Goal: Information Seeking & Learning: Learn about a topic

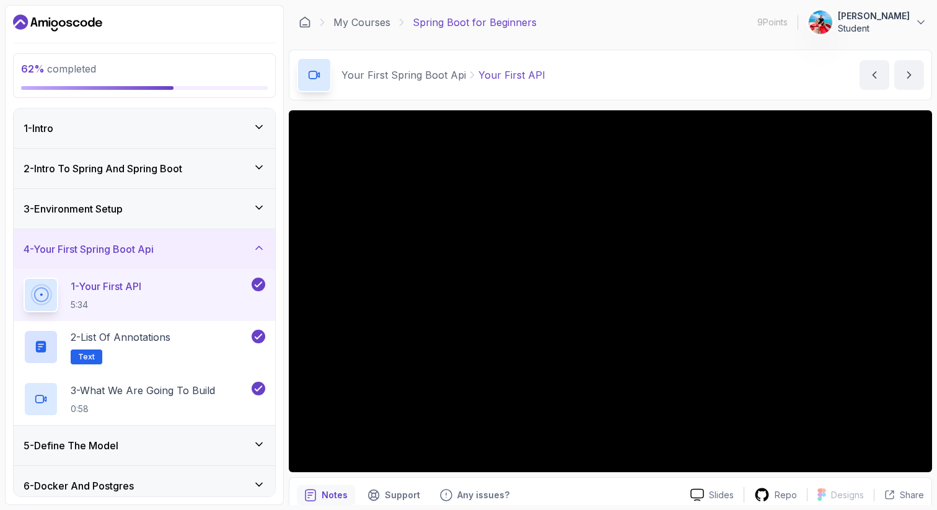
scroll to position [55, 0]
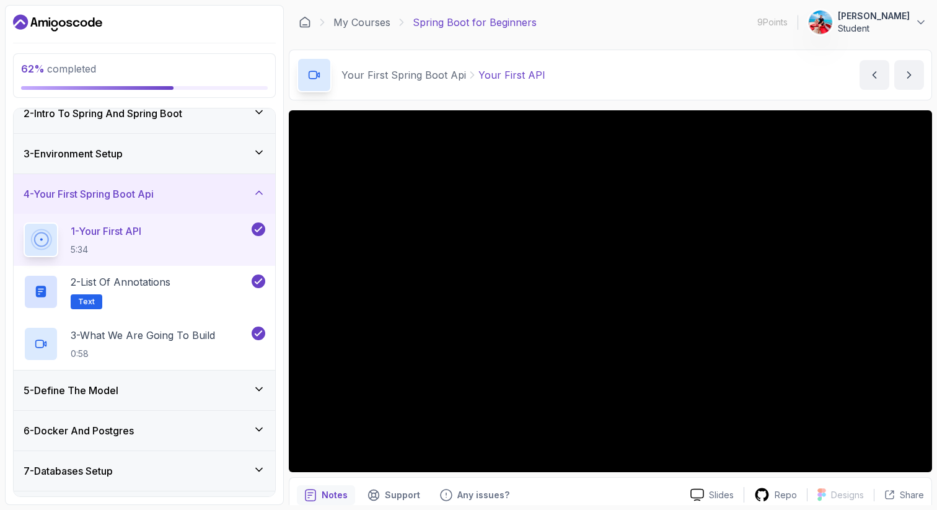
click at [141, 230] on p "1 - Your First API" at bounding box center [106, 231] width 71 height 15
click at [134, 110] on h3 "2 - Intro To Spring And Spring Boot" at bounding box center [103, 113] width 159 height 15
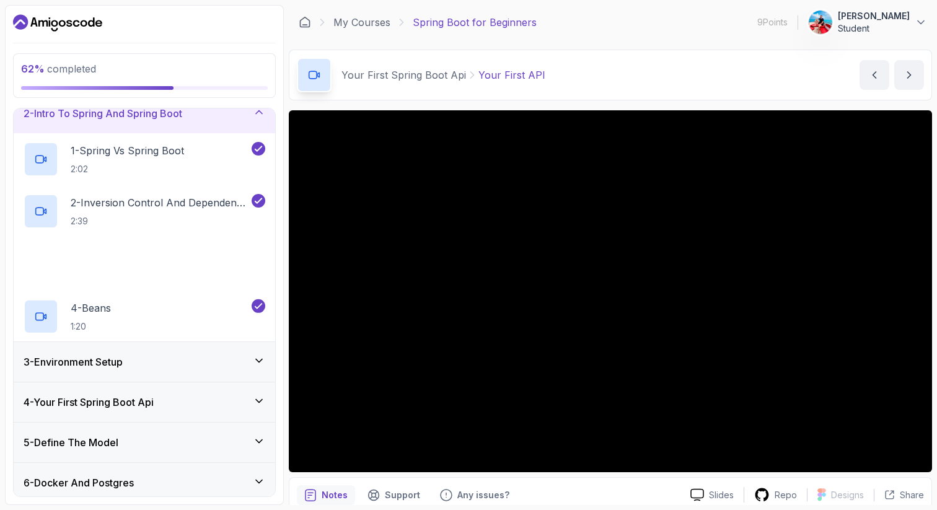
scroll to position [0, 0]
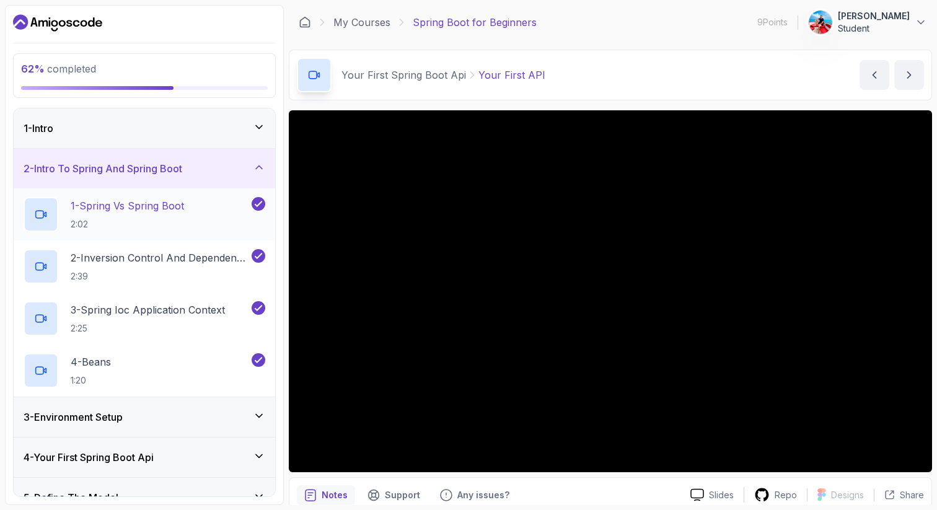
click at [151, 221] on p "2:02" at bounding box center [127, 224] width 113 height 12
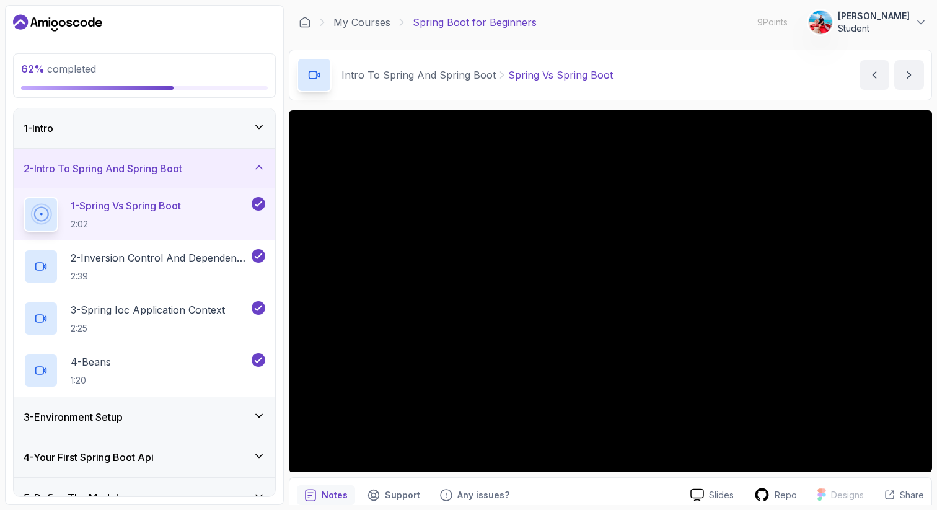
click at [149, 117] on div "1 - Intro" at bounding box center [144, 128] width 261 height 40
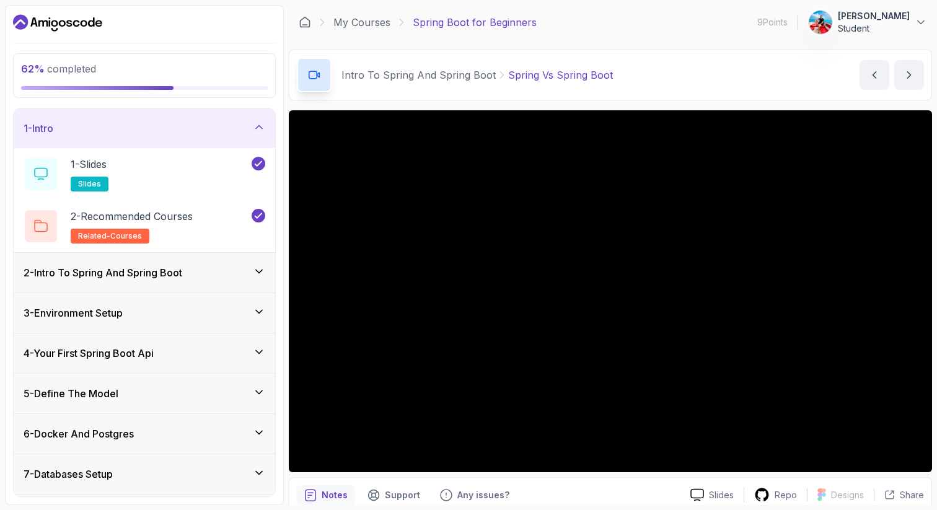
click at [149, 117] on div "1 - Intro" at bounding box center [144, 128] width 261 height 40
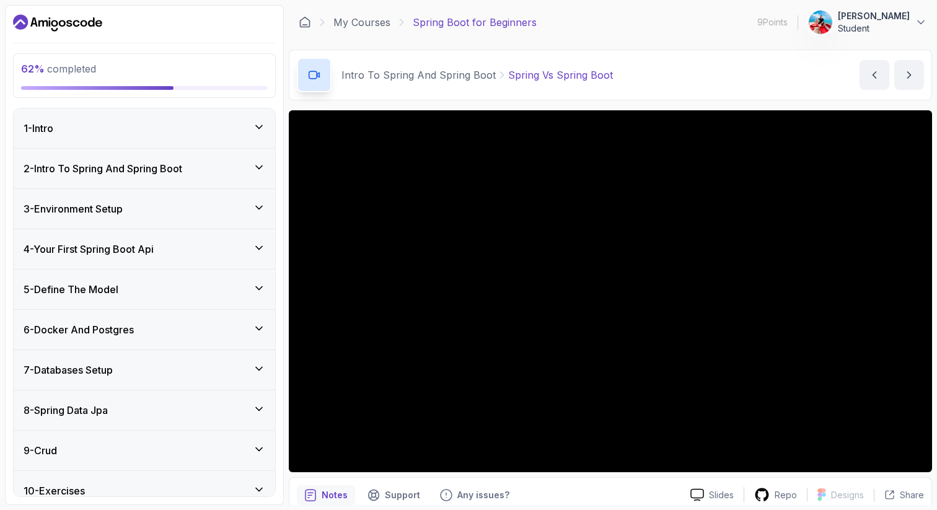
click at [160, 175] on h3 "2 - Intro To Spring And Spring Boot" at bounding box center [103, 168] width 159 height 15
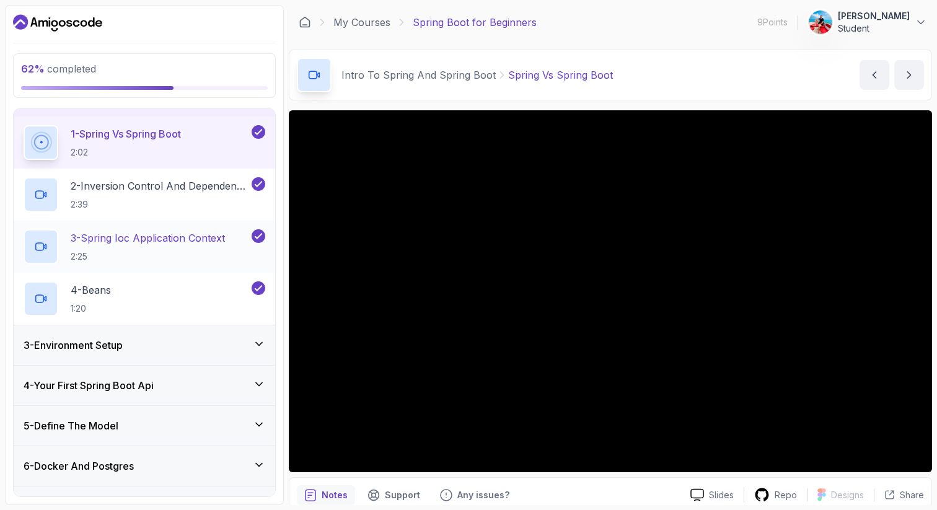
scroll to position [75, 0]
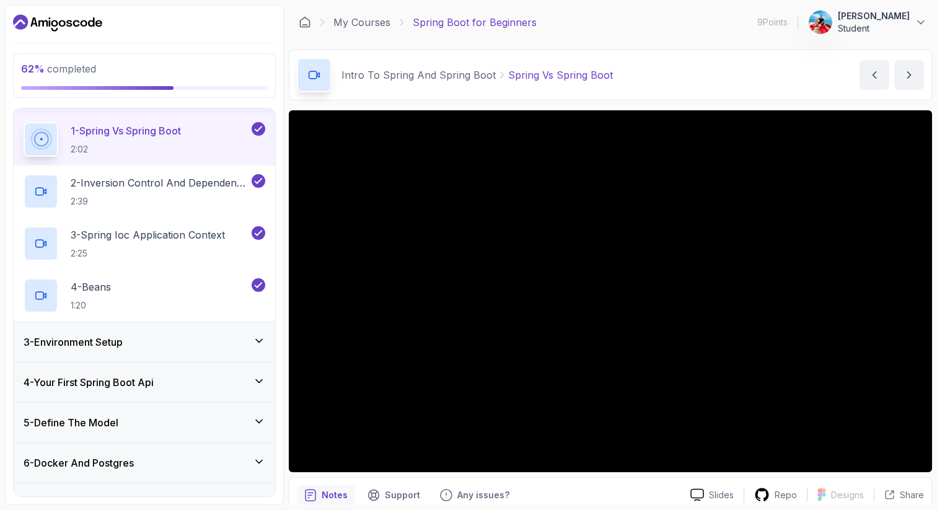
click at [126, 351] on div "3 - Environment Setup" at bounding box center [144, 342] width 261 height 40
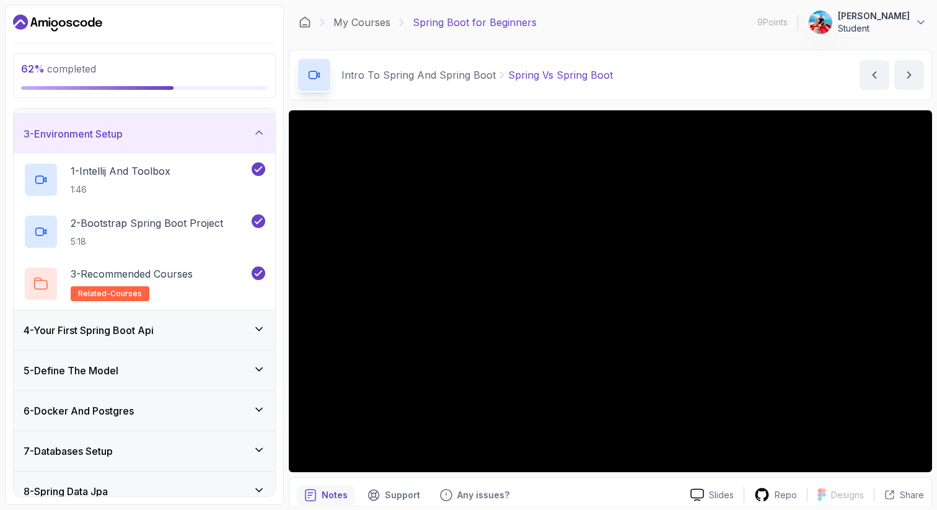
click at [162, 138] on div "3 - Environment Setup" at bounding box center [145, 133] width 242 height 15
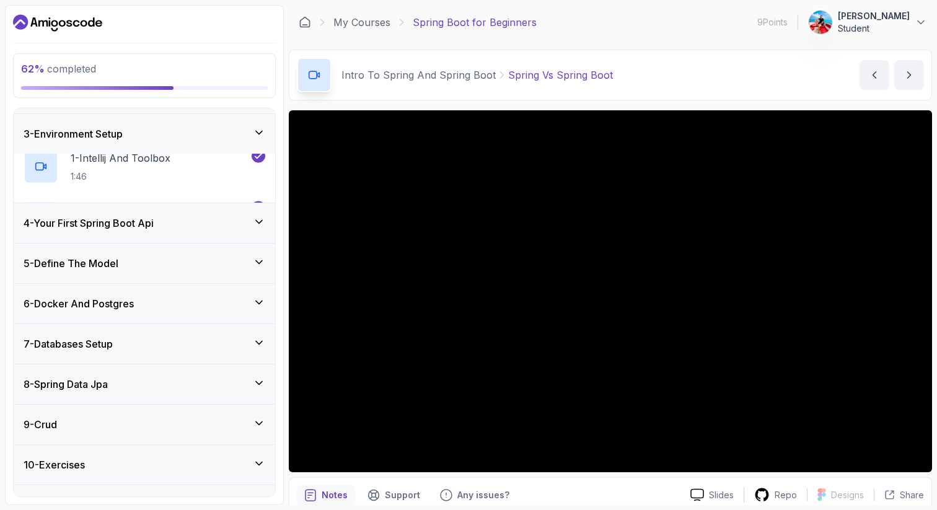
scroll to position [0, 0]
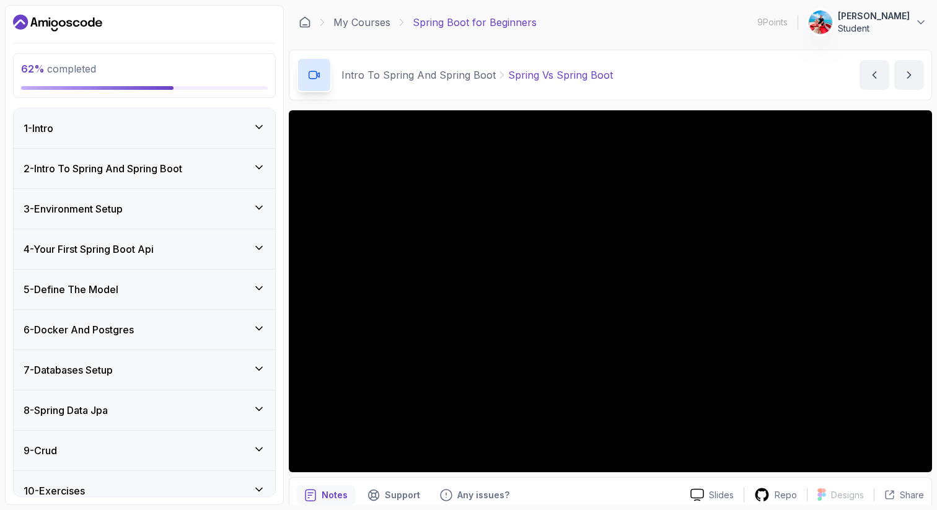
click at [157, 170] on h3 "2 - Intro To Spring And Spring Boot" at bounding box center [103, 168] width 159 height 15
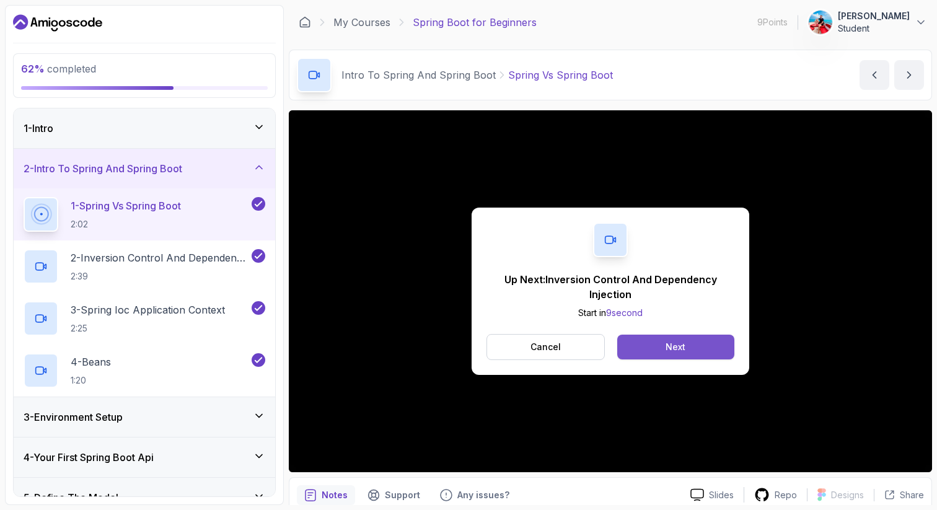
click at [652, 347] on button "Next" at bounding box center [675, 347] width 117 height 25
